Goal: Transaction & Acquisition: Purchase product/service

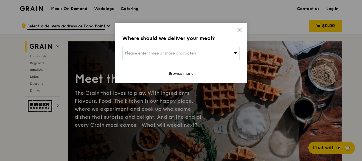
click at [236, 29] on div "Where should we deliver your meal? Please enter three or more characters Browse…" at bounding box center [180, 53] width 131 height 60
drag, startPoint x: 240, startPoint y: 30, endPoint x: 235, endPoint y: 2, distance: 28.4
click at [240, 30] on icon at bounding box center [239, 29] width 5 height 5
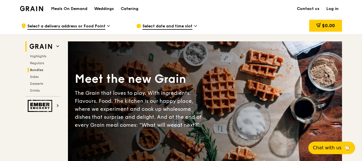
click at [38, 70] on span "Bundles" at bounding box center [36, 70] width 13 height 4
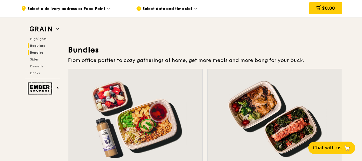
scroll to position [807, 0]
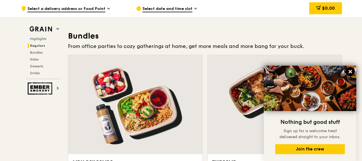
click at [351, 71] on icon at bounding box center [349, 71] width 3 height 3
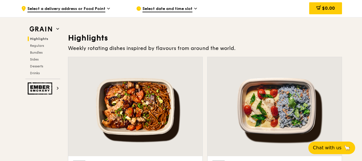
scroll to position [0, 0]
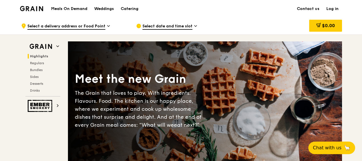
click at [104, 24] on span "Select a delivery address or Food Point" at bounding box center [66, 26] width 78 height 6
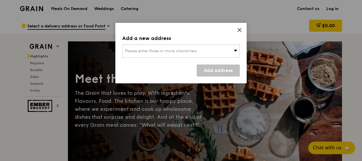
click at [172, 52] on span "Please enter three or more characters" at bounding box center [161, 50] width 72 height 5
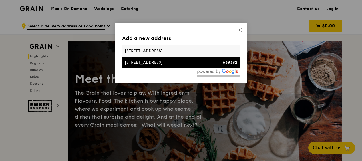
type input "26 tuas west road"
click at [167, 62] on div "26 Tuas West Road" at bounding box center [167, 63] width 84 height 6
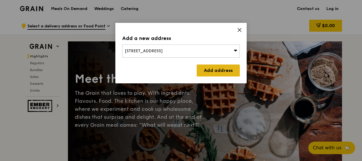
click at [224, 70] on link "Add address" at bounding box center [217, 70] width 43 height 12
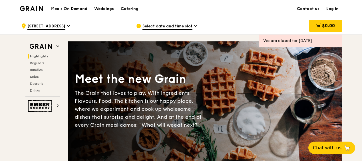
click at [193, 26] on div "Select date and time slot" at bounding box center [189, 25] width 106 height 17
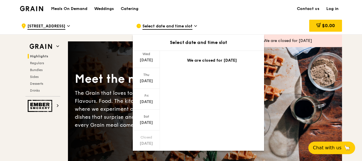
scroll to position [74, 0]
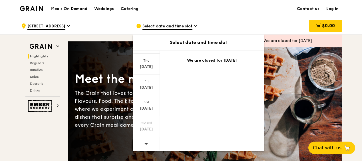
click at [148, 144] on div at bounding box center [146, 144] width 27 height 15
click at [147, 144] on icon at bounding box center [146, 143] width 4 height 4
click at [144, 144] on icon at bounding box center [146, 143] width 4 height 4
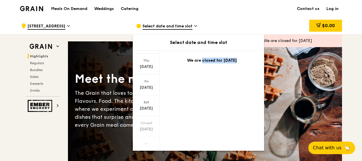
click at [282, 32] on div "$0.00" at bounding box center [296, 25] width 92 height 17
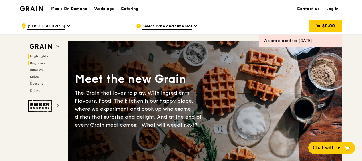
click at [44, 64] on span "Regulars" at bounding box center [37, 63] width 15 height 4
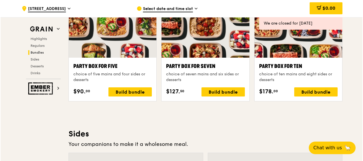
scroll to position [1139, 0]
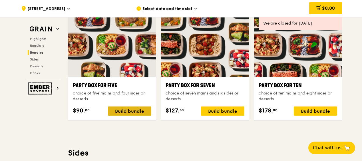
click at [141, 112] on div "Build bundle" at bounding box center [129, 110] width 43 height 9
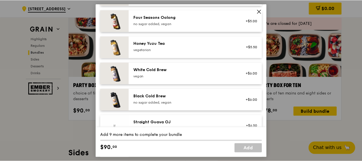
scroll to position [790, 0]
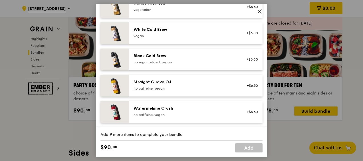
click at [261, 11] on icon at bounding box center [259, 11] width 5 height 5
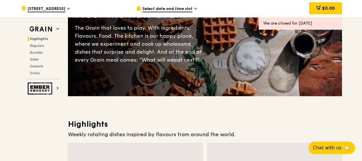
scroll to position [0, 0]
